Goal: Transaction & Acquisition: Purchase product/service

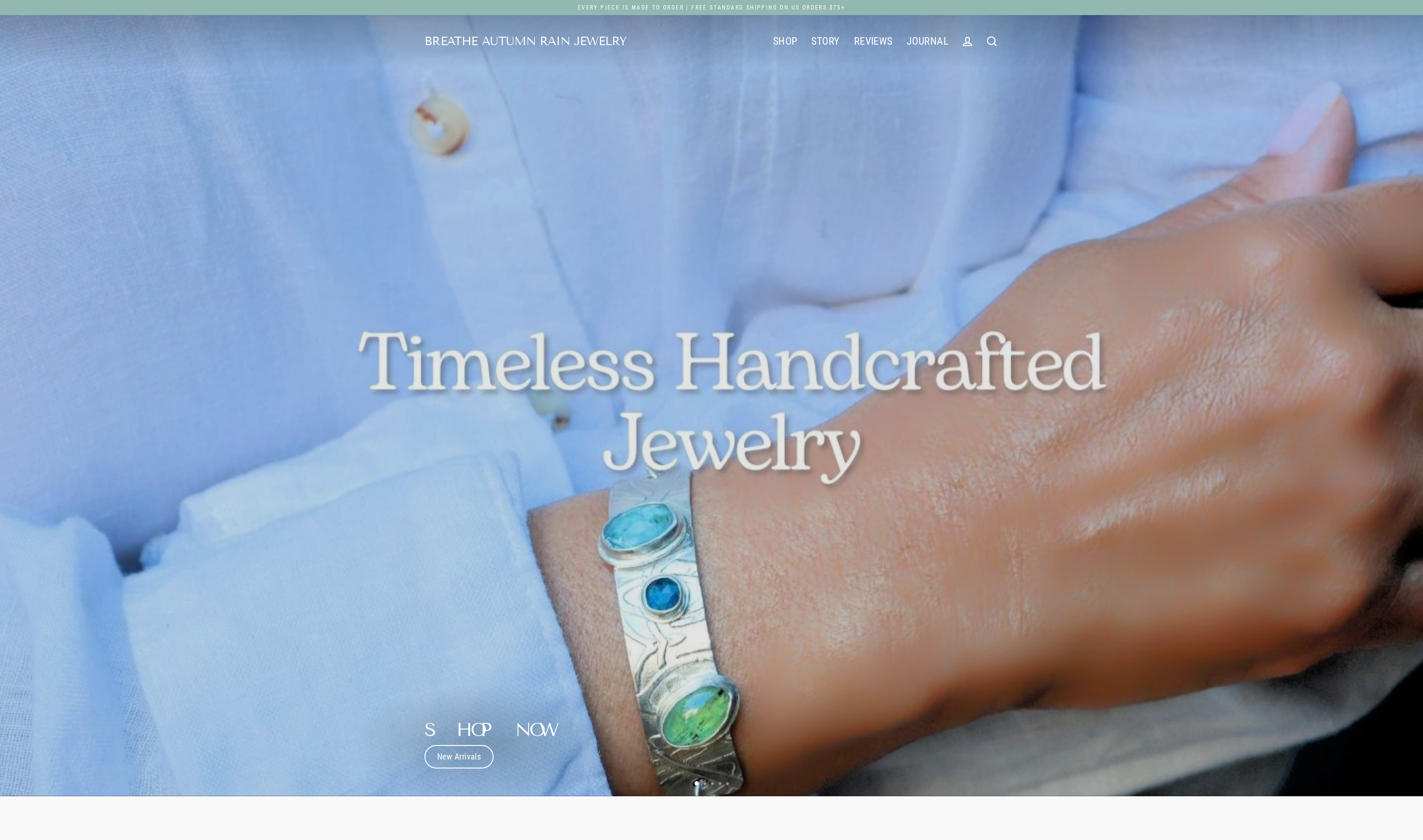
click at [982, 43] on link "Search" at bounding box center [992, 42] width 25 height 20
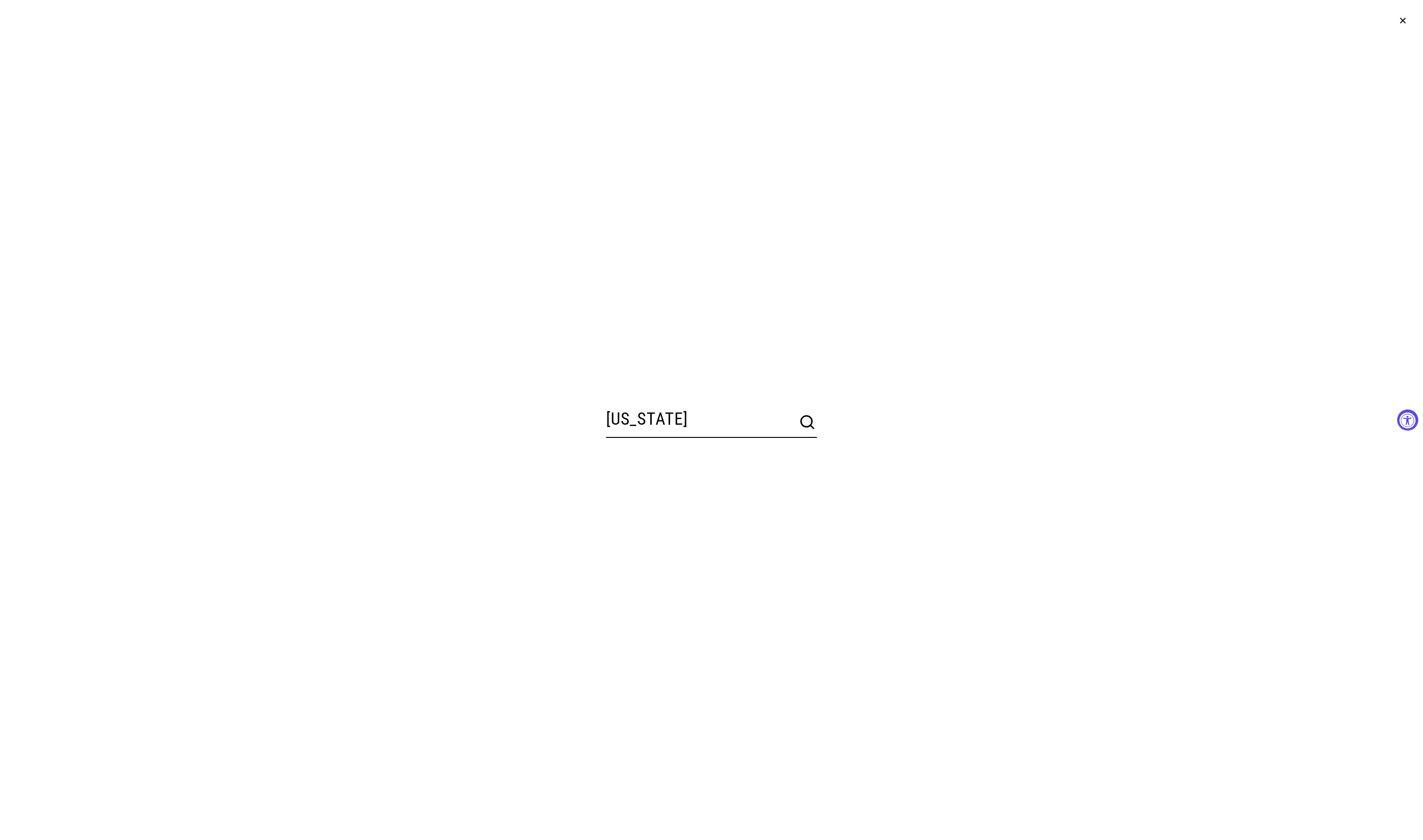
type input "[US_STATE]"
click at [808, 423] on button "Search" at bounding box center [807, 422] width 19 height 19
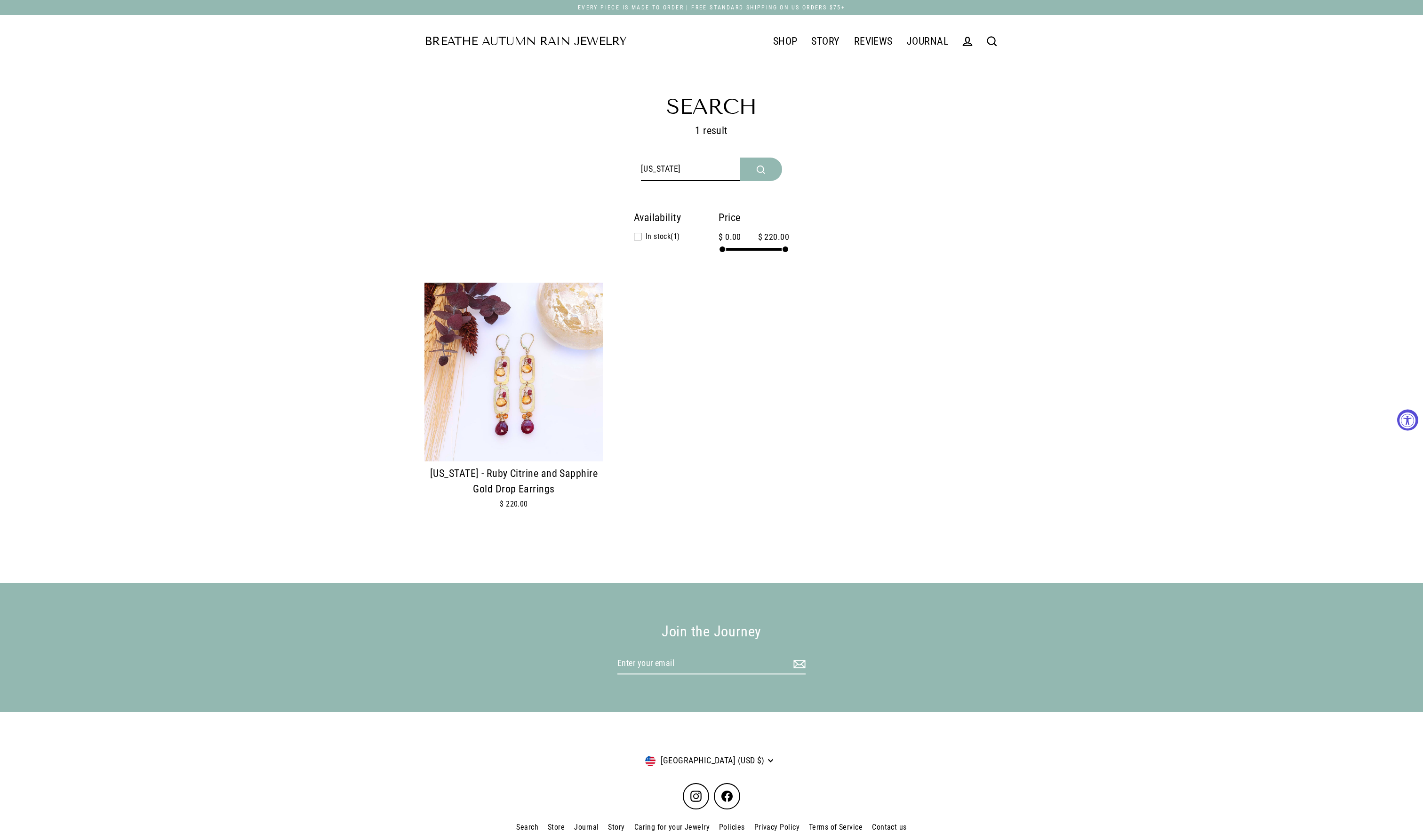
click at [552, 405] on img at bounding box center [514, 372] width 179 height 179
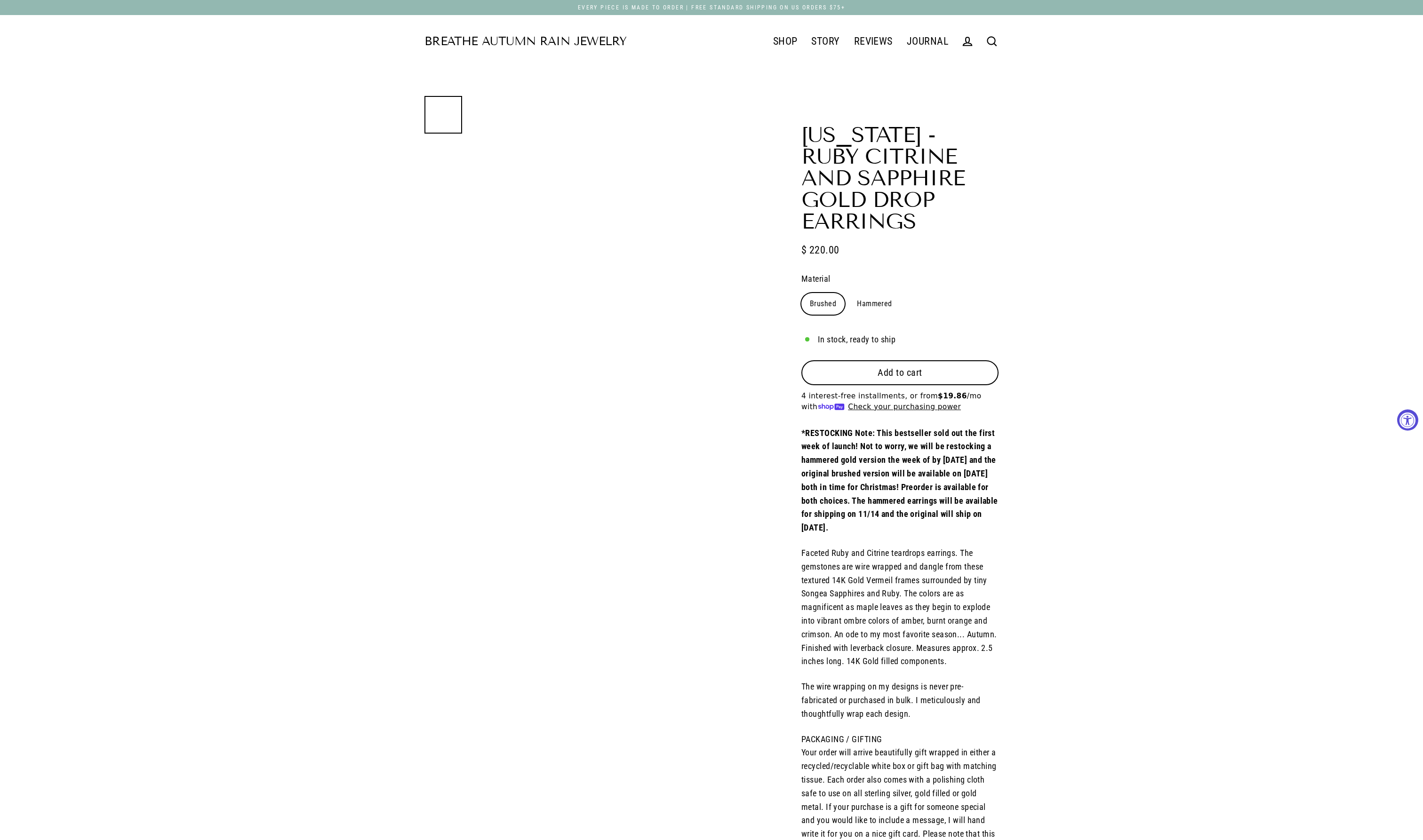
select select "3"
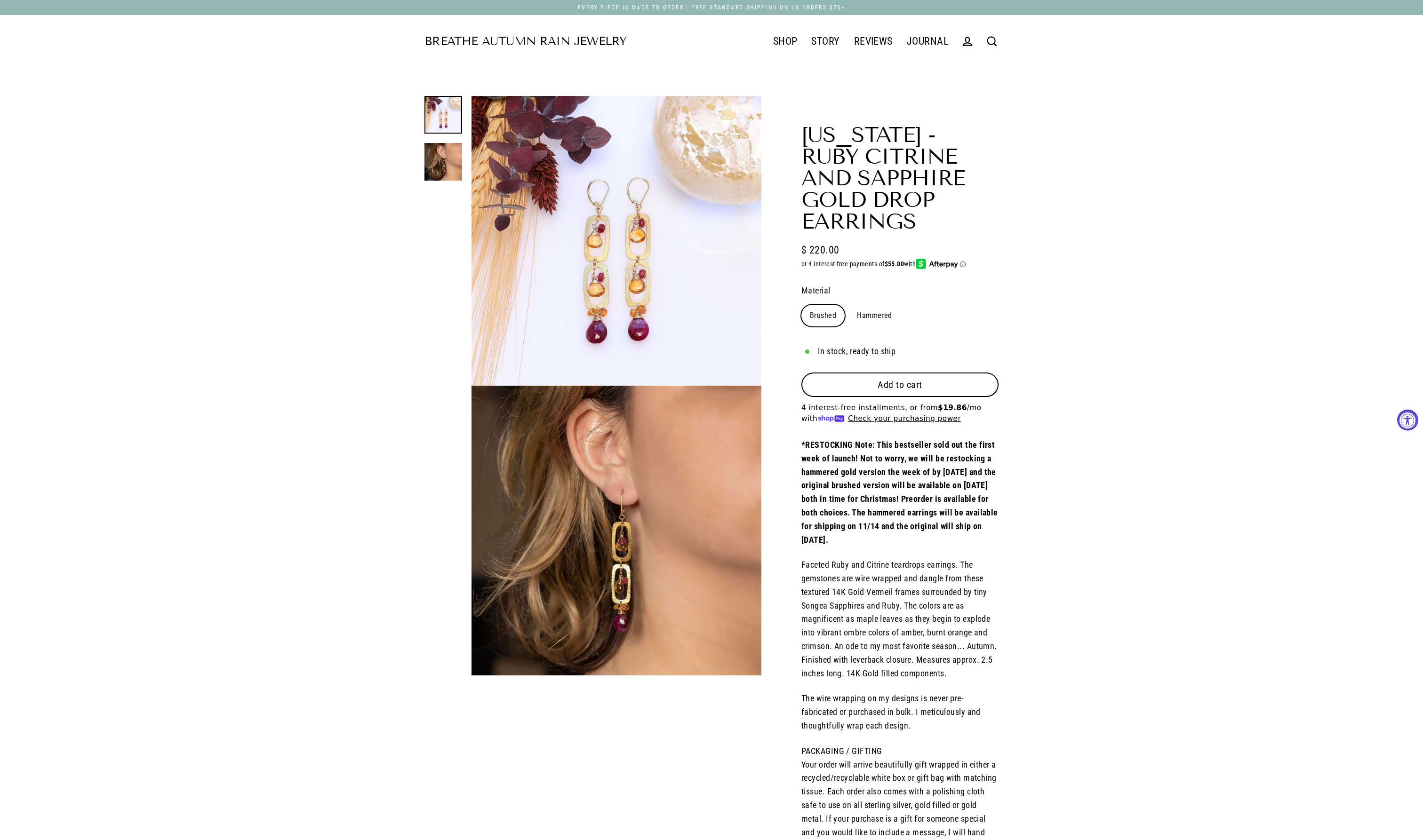
click at [706, 331] on button "Close (esc)" at bounding box center [616, 238] width 290 height 285
